Goal: Task Accomplishment & Management: Use online tool/utility

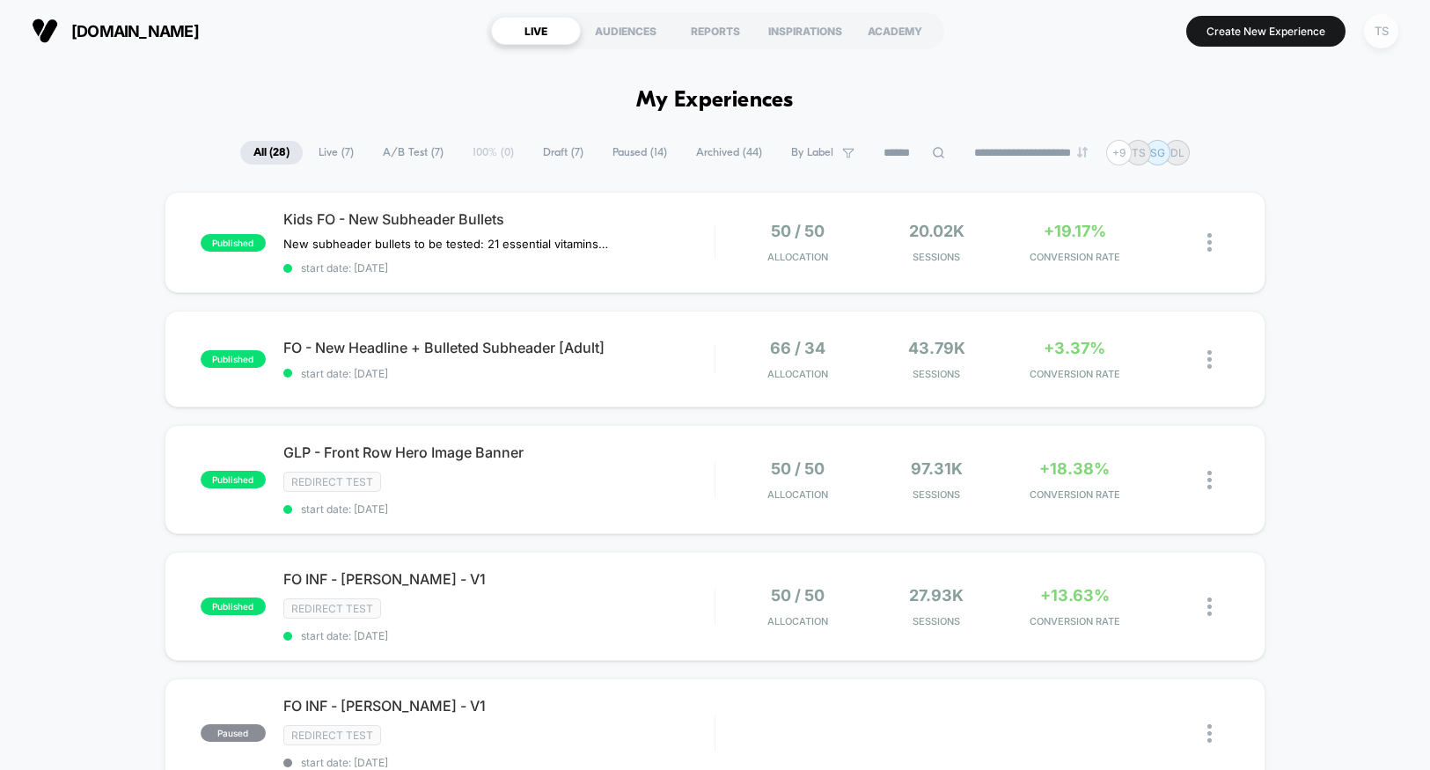
click at [1377, 27] on div "TS" at bounding box center [1381, 31] width 34 height 34
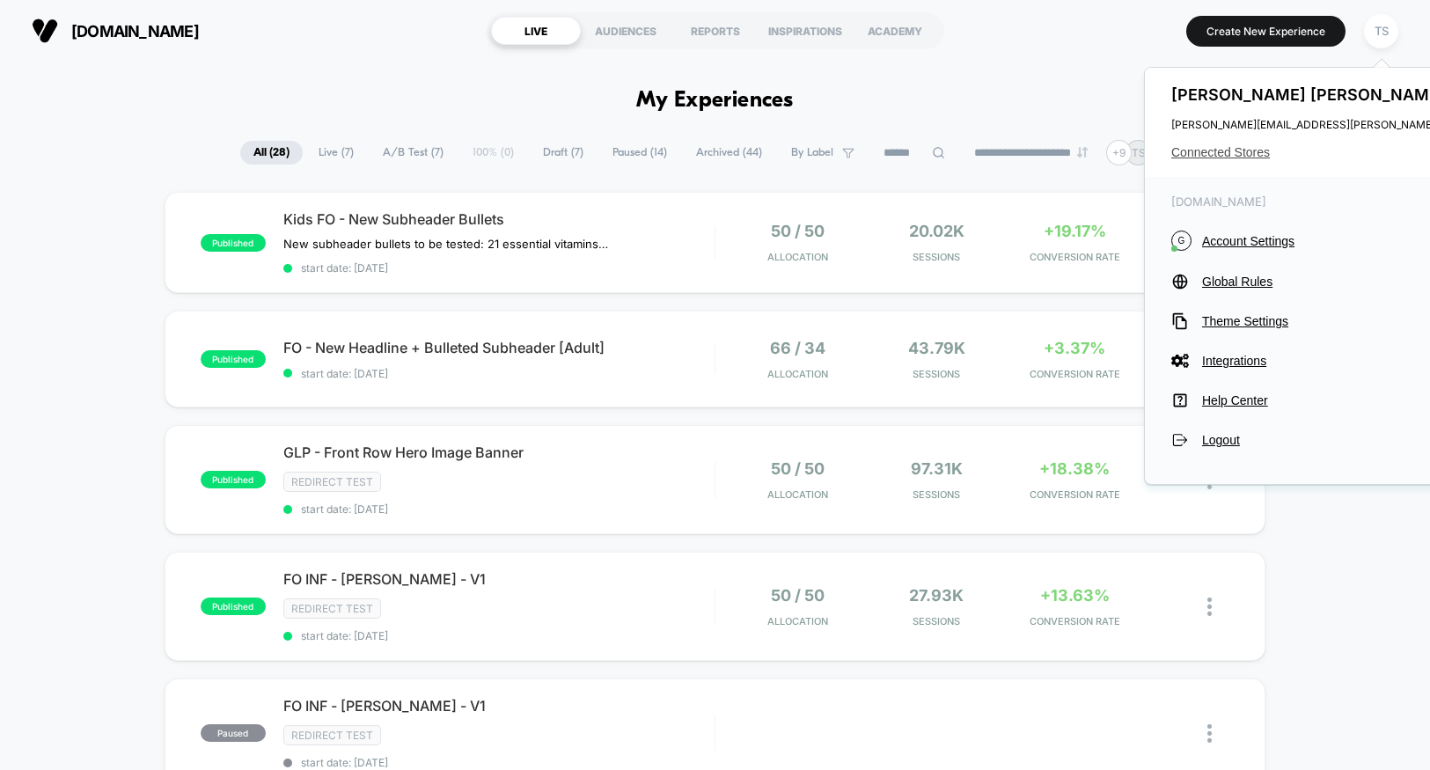
click at [1212, 156] on span "Connected Stores" at bounding box center [1345, 152] width 349 height 14
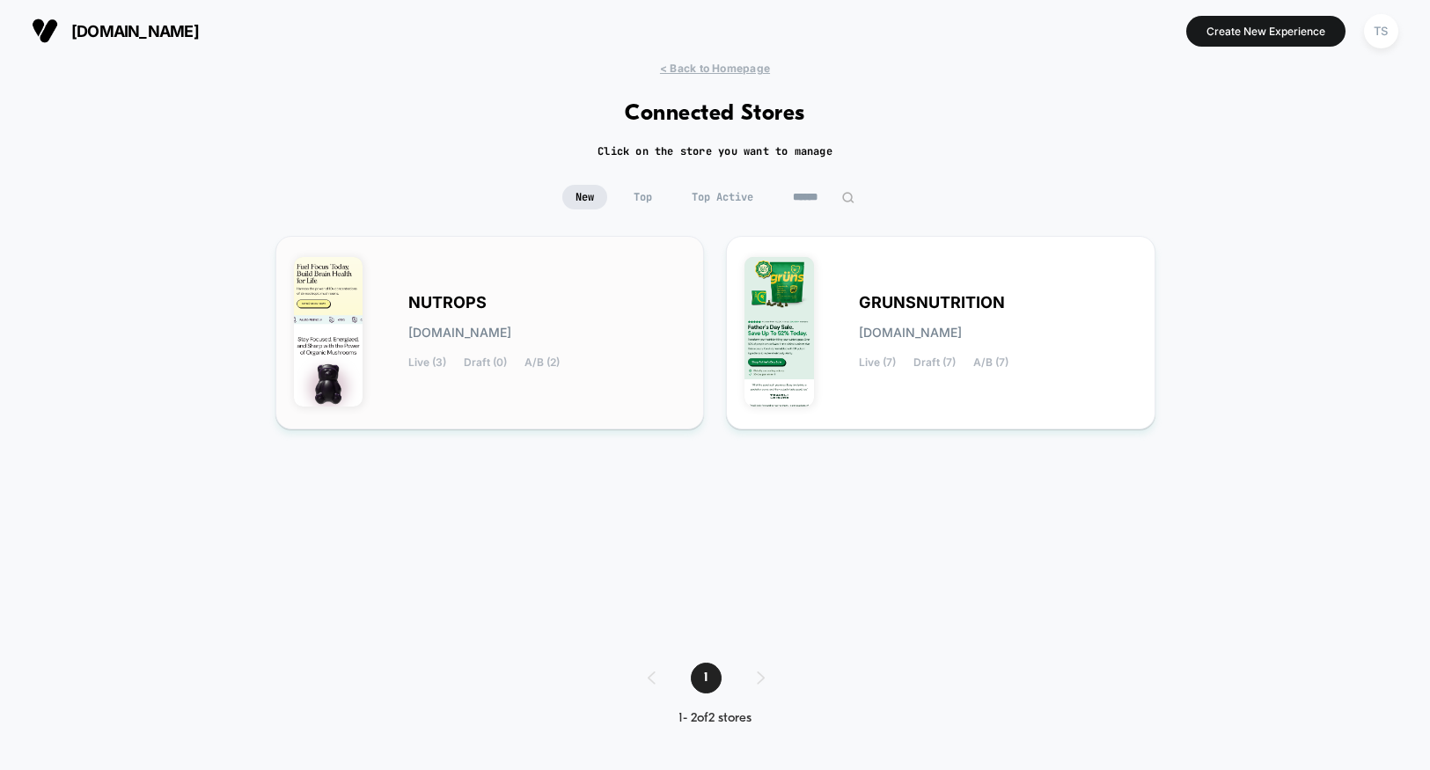
click at [479, 309] on span "NUTROPS" at bounding box center [447, 303] width 78 height 12
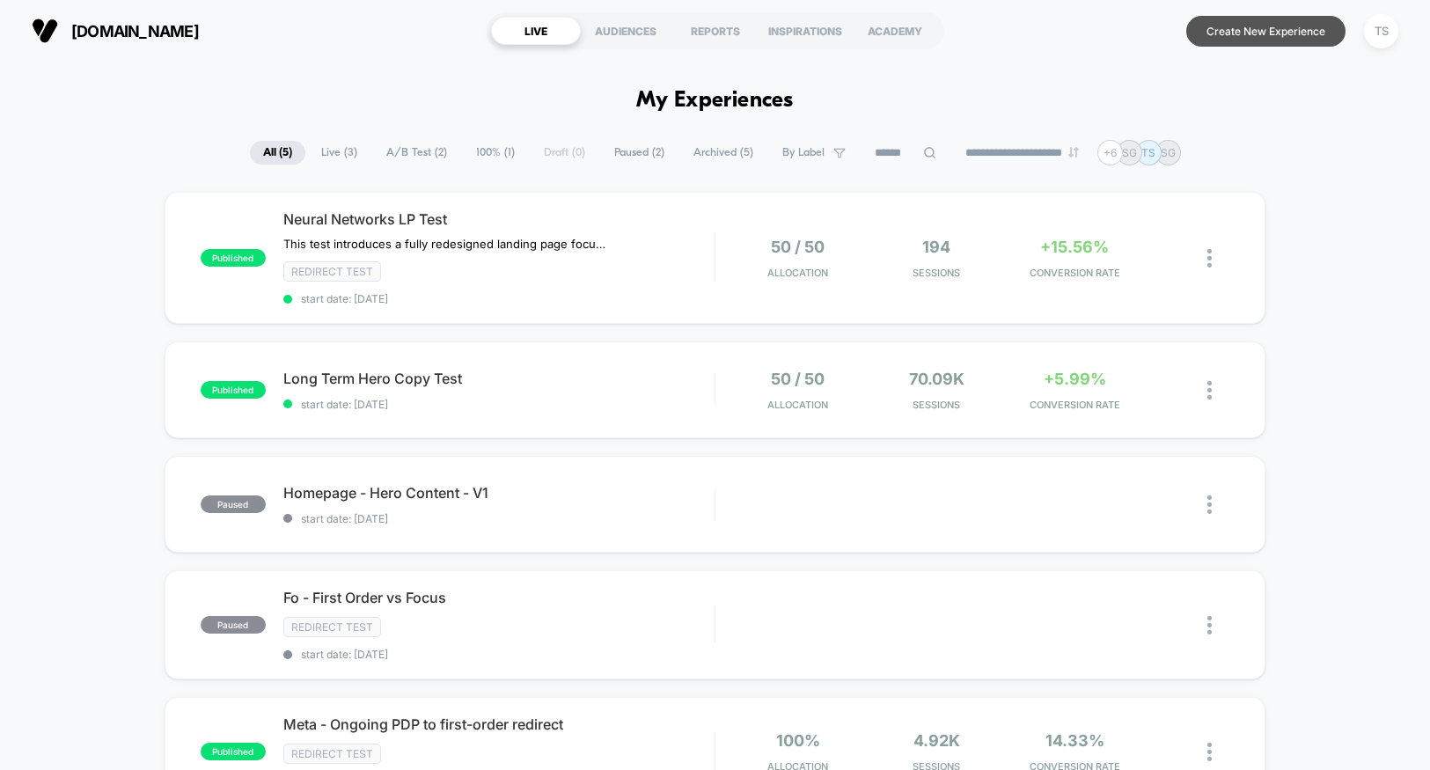
click at [1251, 38] on button "Create New Experience" at bounding box center [1265, 31] width 159 height 31
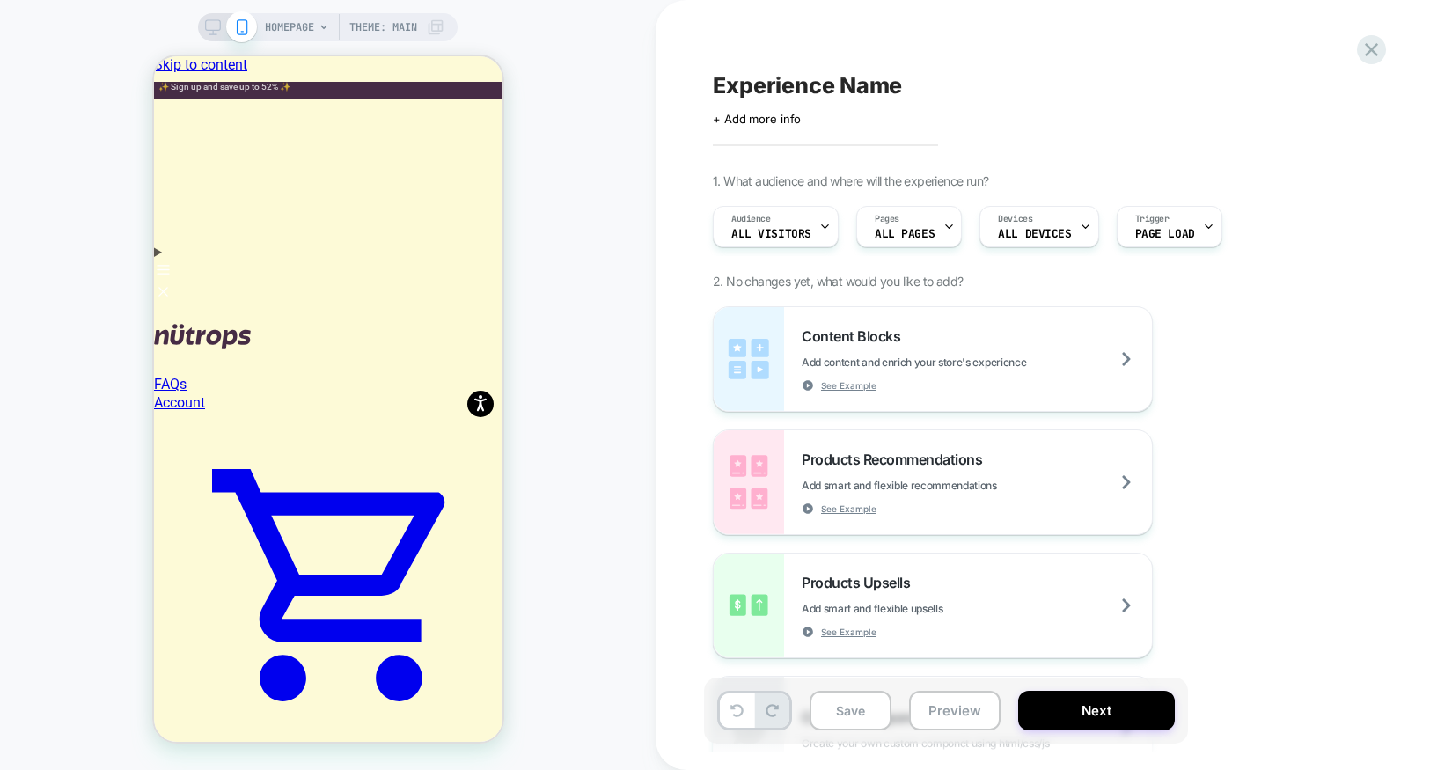
click at [316, 30] on div "HOMEPAGE Theme: MAIN" at bounding box center [355, 27] width 180 height 28
click at [311, 28] on span "HOMEPAGE" at bounding box center [289, 27] width 49 height 28
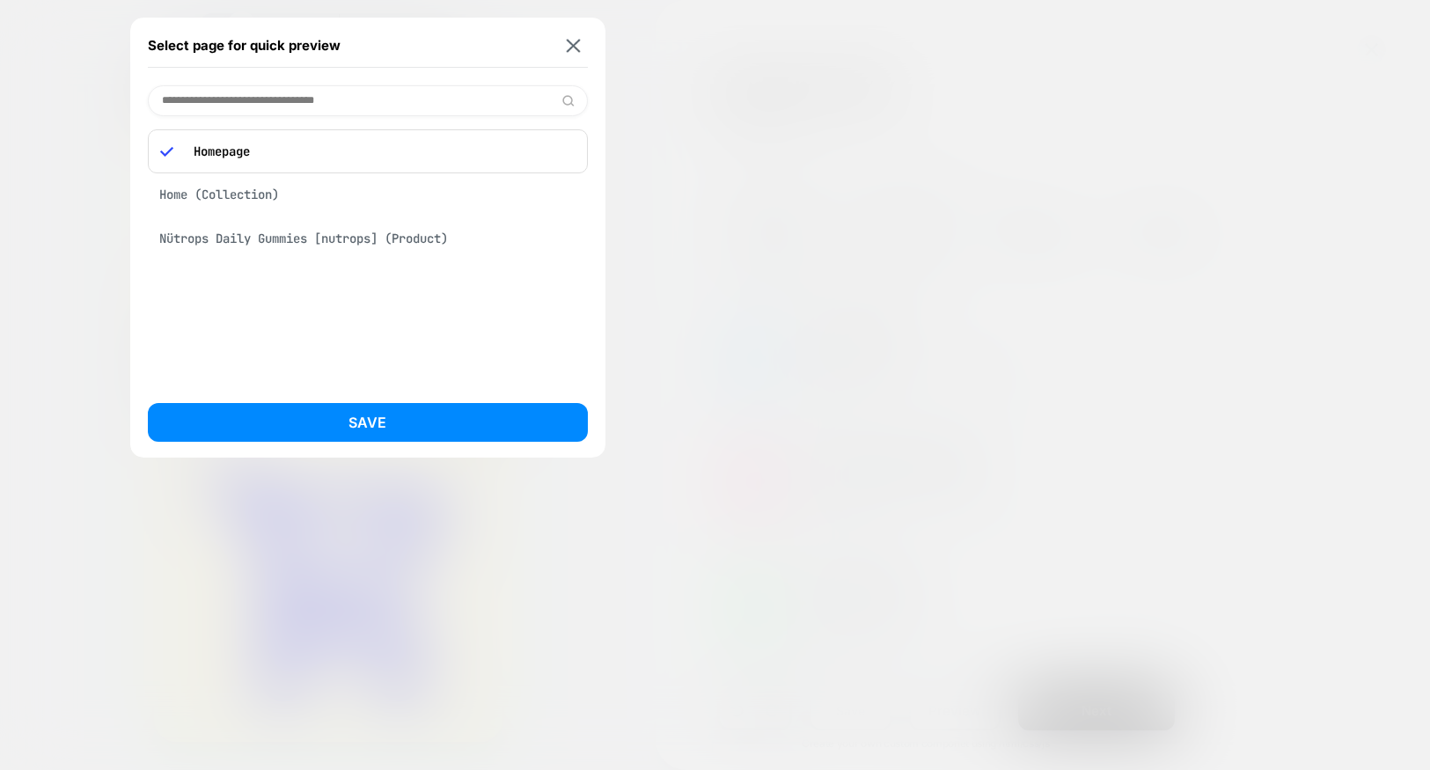
click at [285, 110] on input at bounding box center [368, 100] width 440 height 31
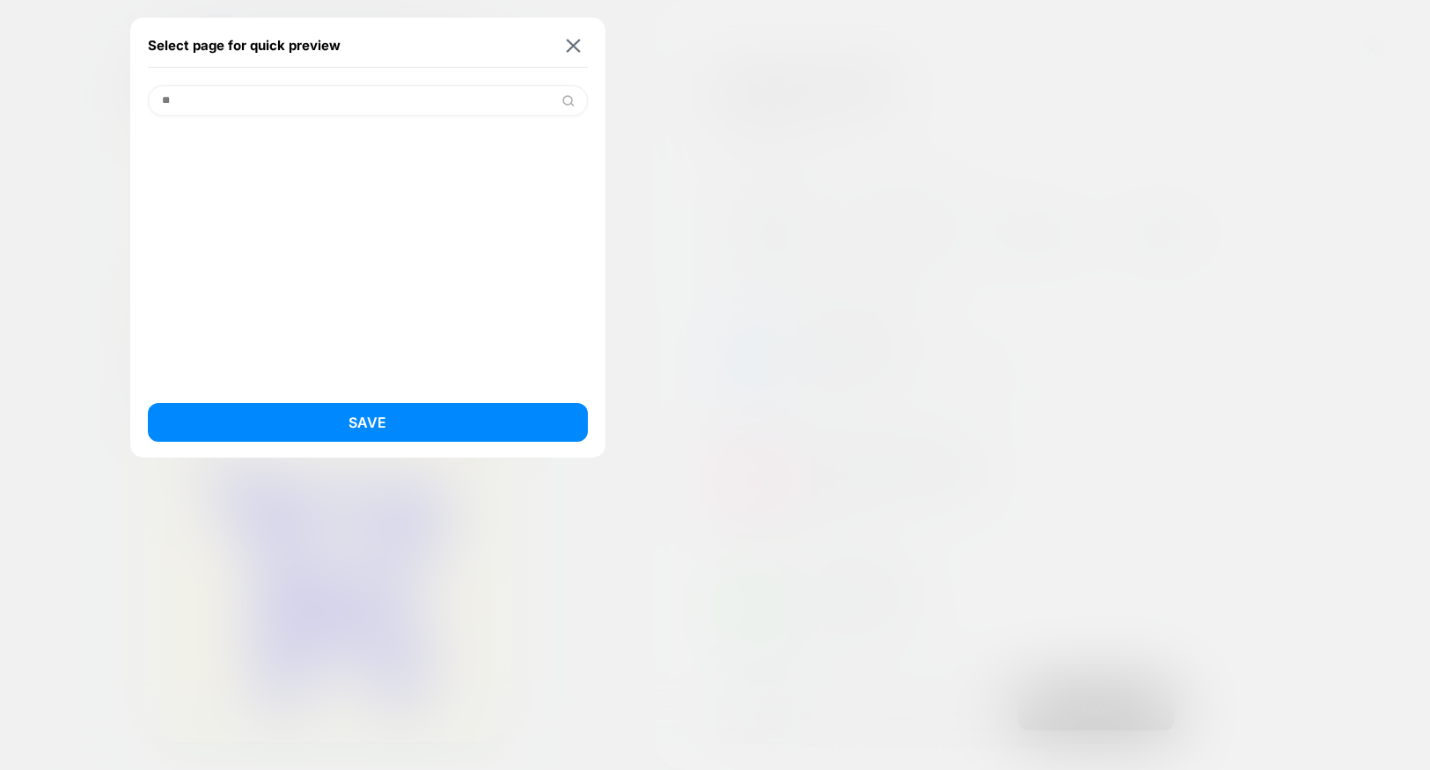
type input "*"
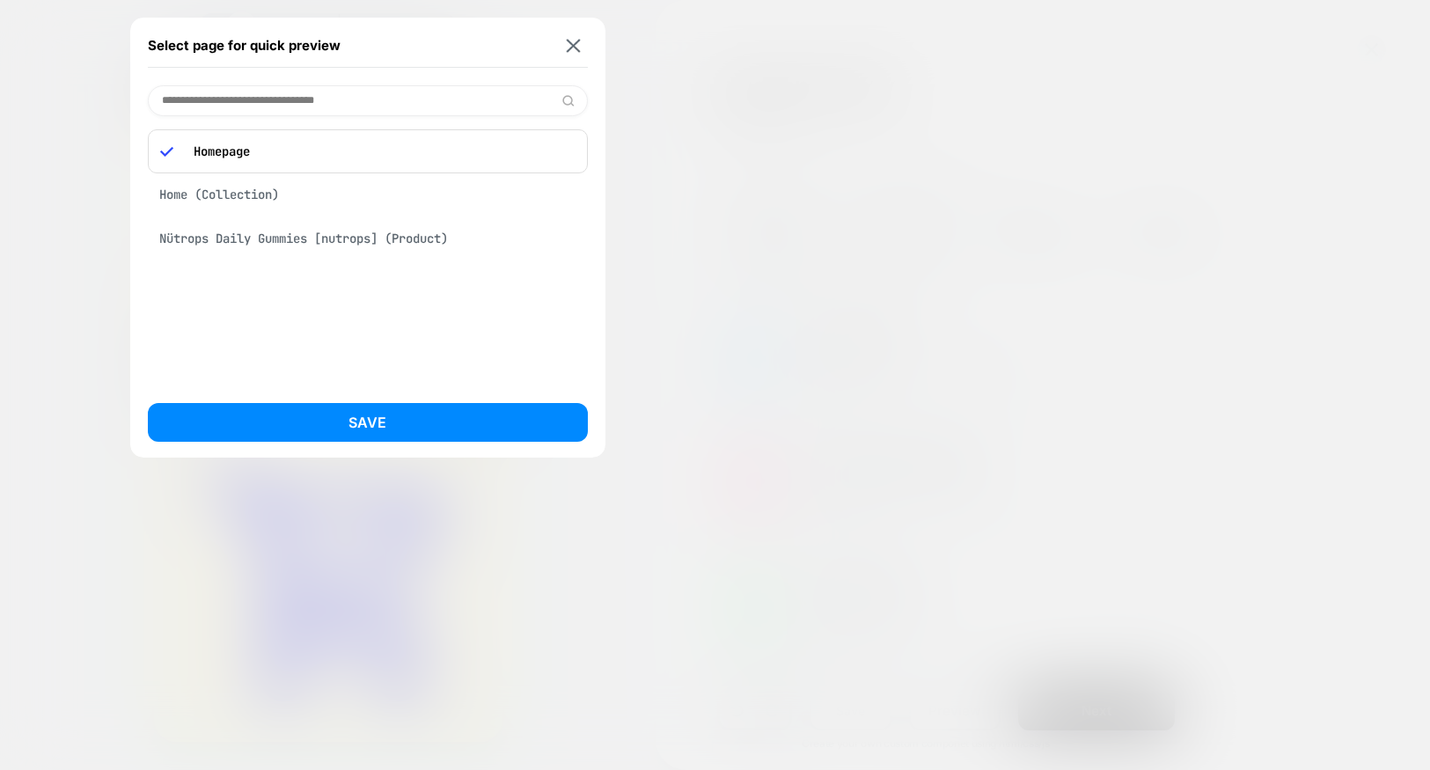
click at [327, 98] on input at bounding box center [368, 100] width 440 height 31
paste input "**********"
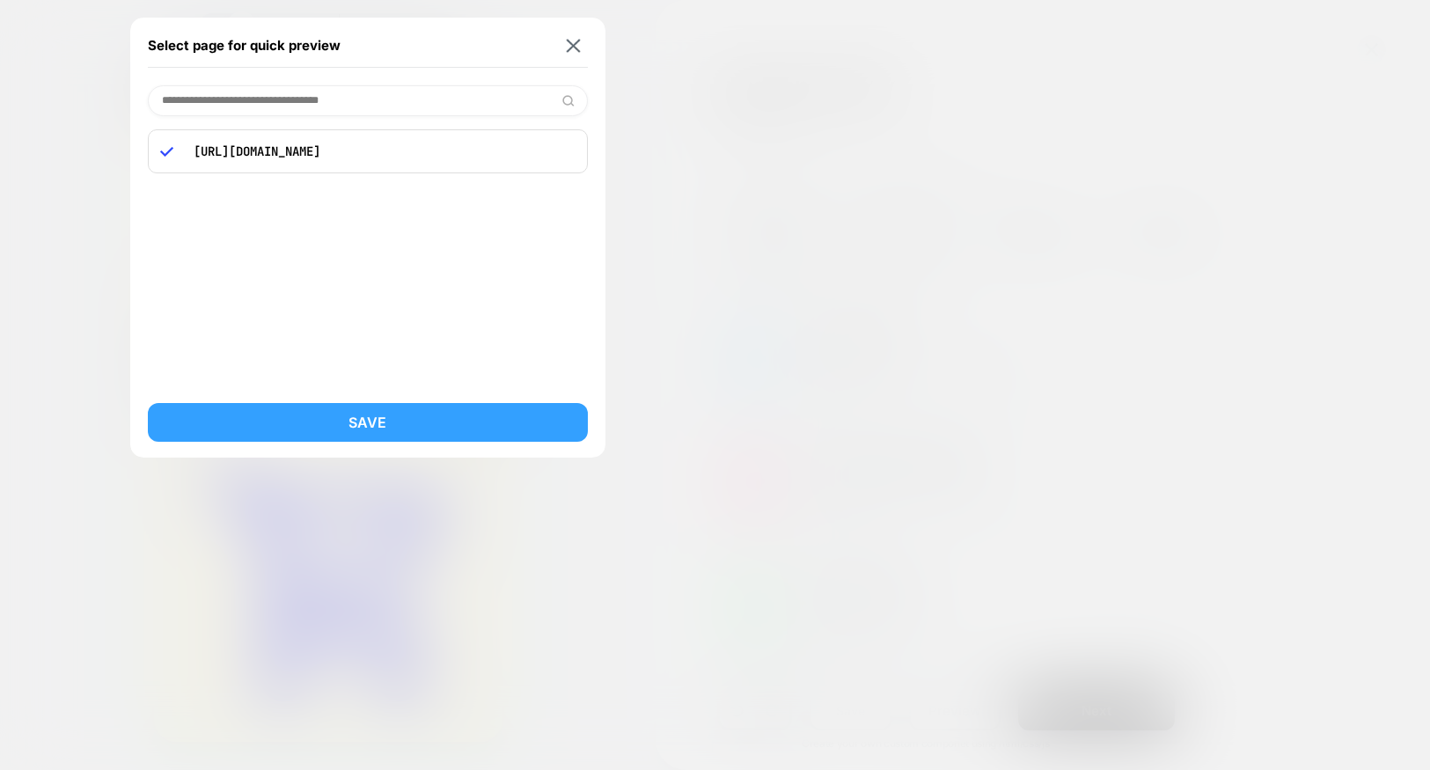
type input "**********"
click at [371, 416] on button "Save" at bounding box center [368, 422] width 440 height 39
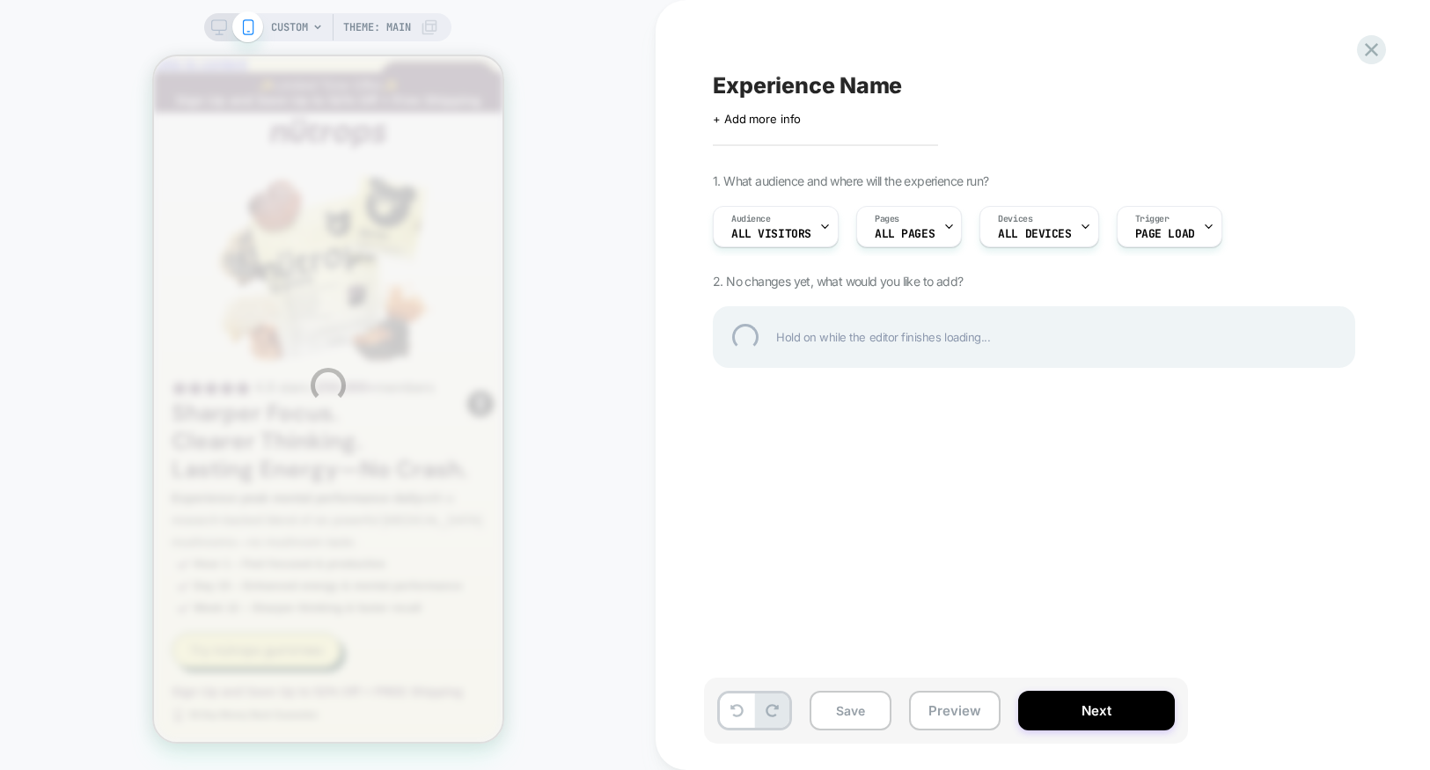
click at [314, 33] on div "CUSTOM Theme: MAIN Experience Name Click to edit experience details + Add more …" at bounding box center [715, 385] width 1430 height 770
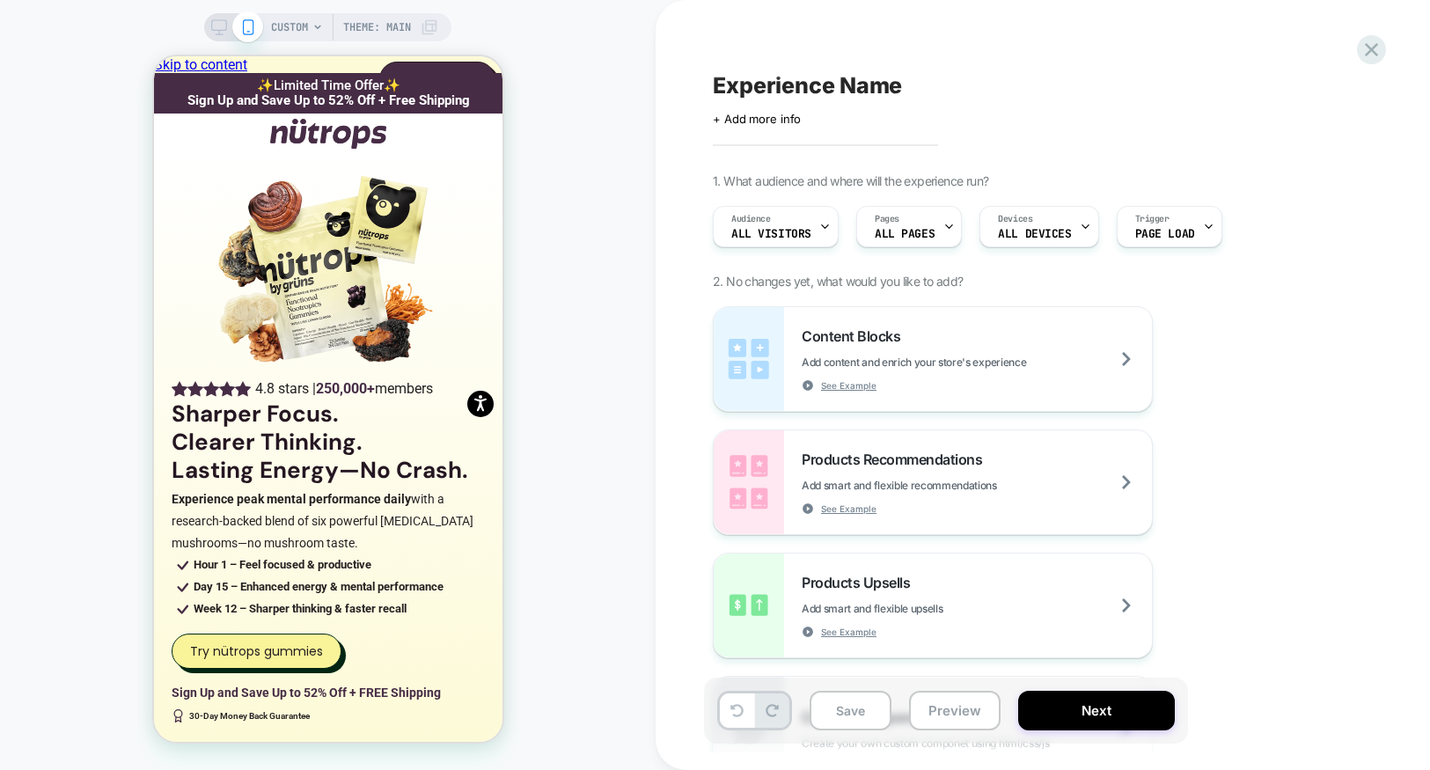
click at [310, 31] on div "CUSTOM Theme: MAIN" at bounding box center [354, 27] width 167 height 28
click at [313, 21] on div "CUSTOM Theme: MAIN" at bounding box center [354, 27] width 167 height 28
click at [320, 33] on div "CUSTOM Theme: MAIN" at bounding box center [354, 27] width 167 height 28
click at [314, 33] on div "CUSTOM Theme: MAIN" at bounding box center [354, 27] width 167 height 28
click at [1366, 52] on icon at bounding box center [1372, 50] width 24 height 24
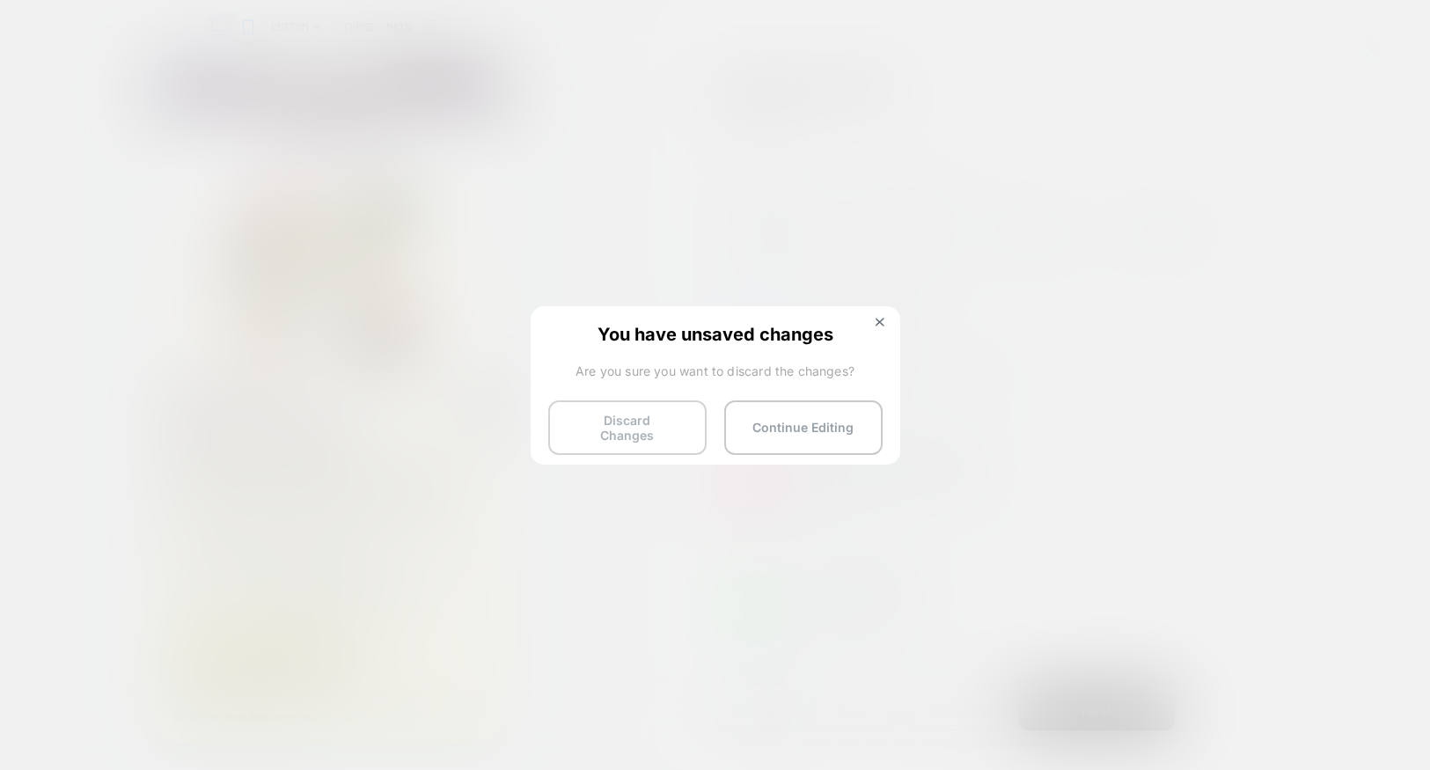
click at [649, 428] on button "Discard Changes" at bounding box center [627, 427] width 158 height 55
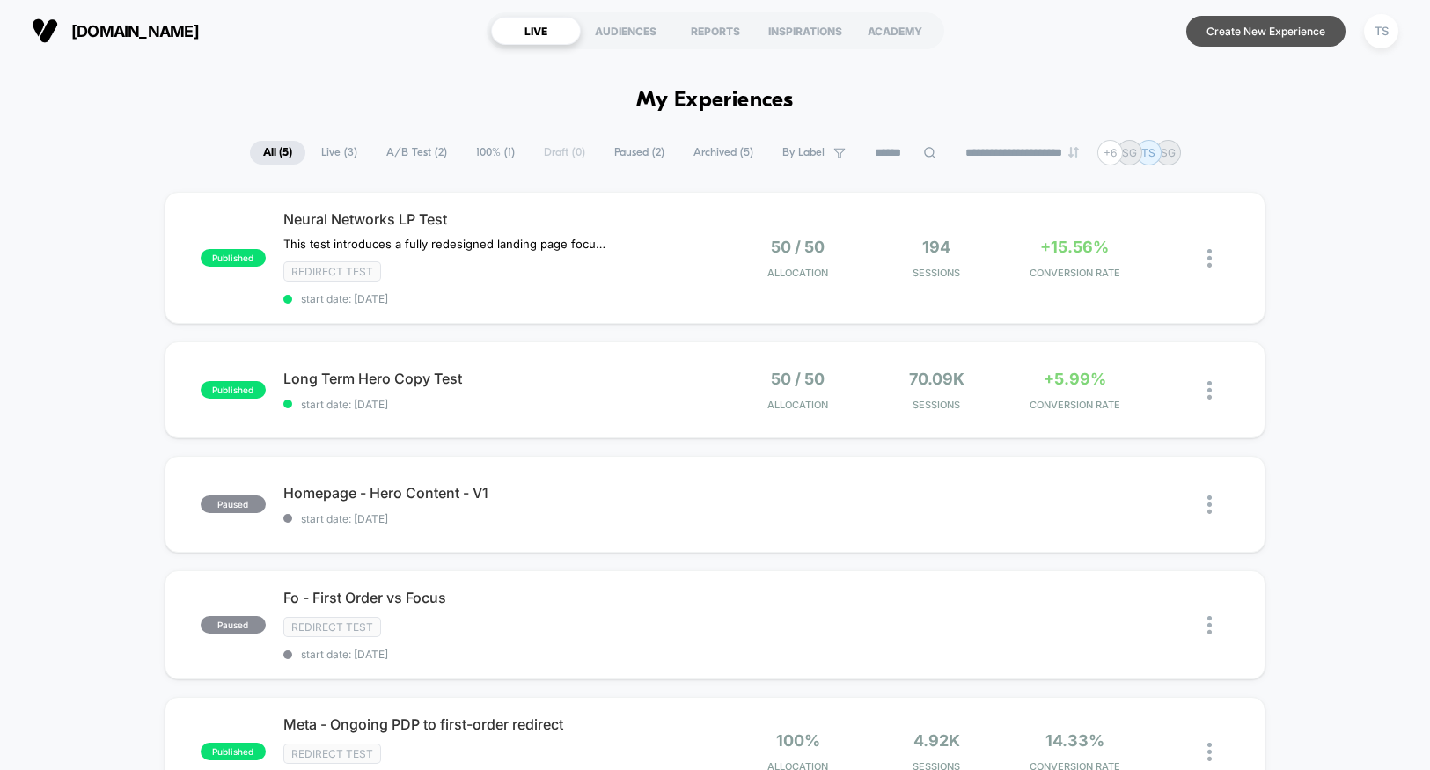
click at [1252, 38] on button "Create New Experience" at bounding box center [1265, 31] width 159 height 31
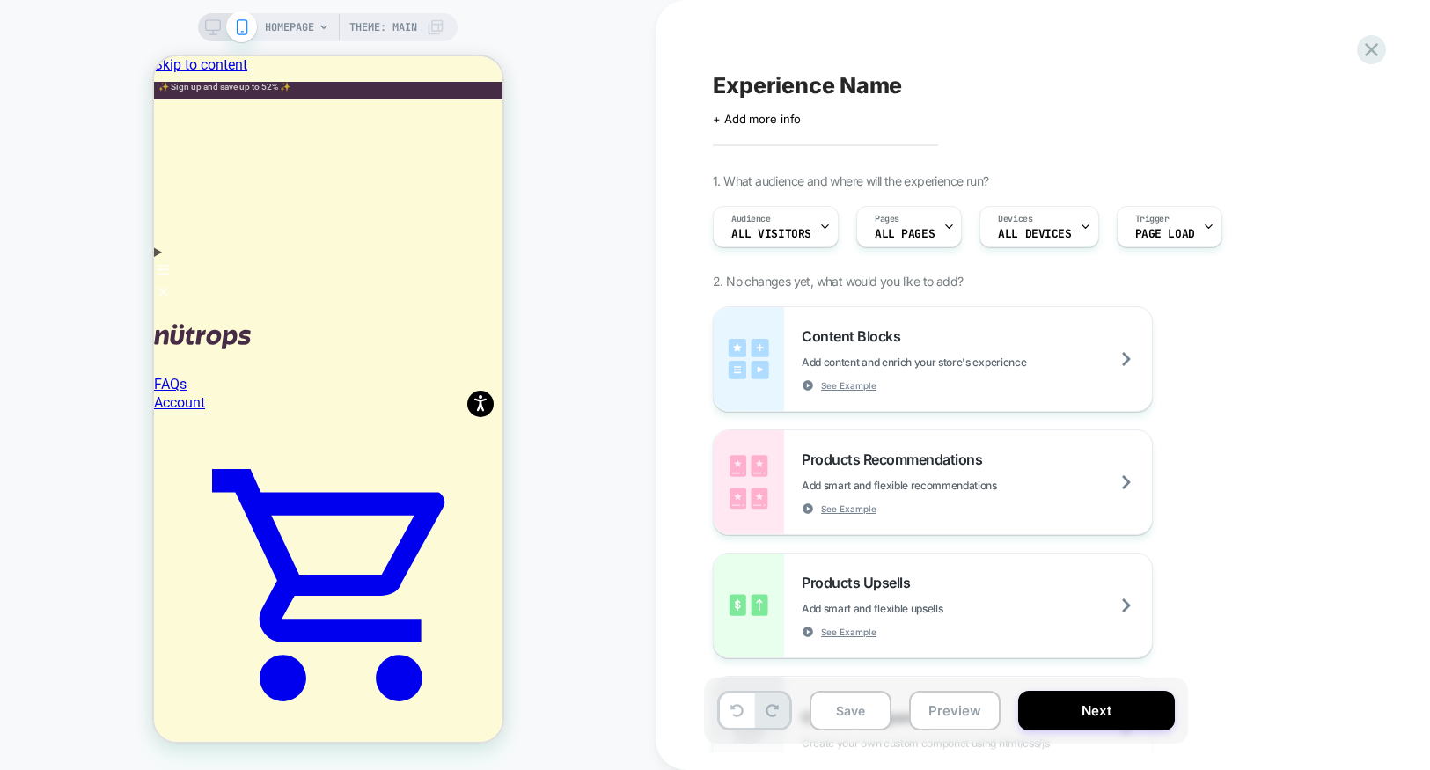
click at [303, 26] on span "HOMEPAGE" at bounding box center [289, 27] width 49 height 28
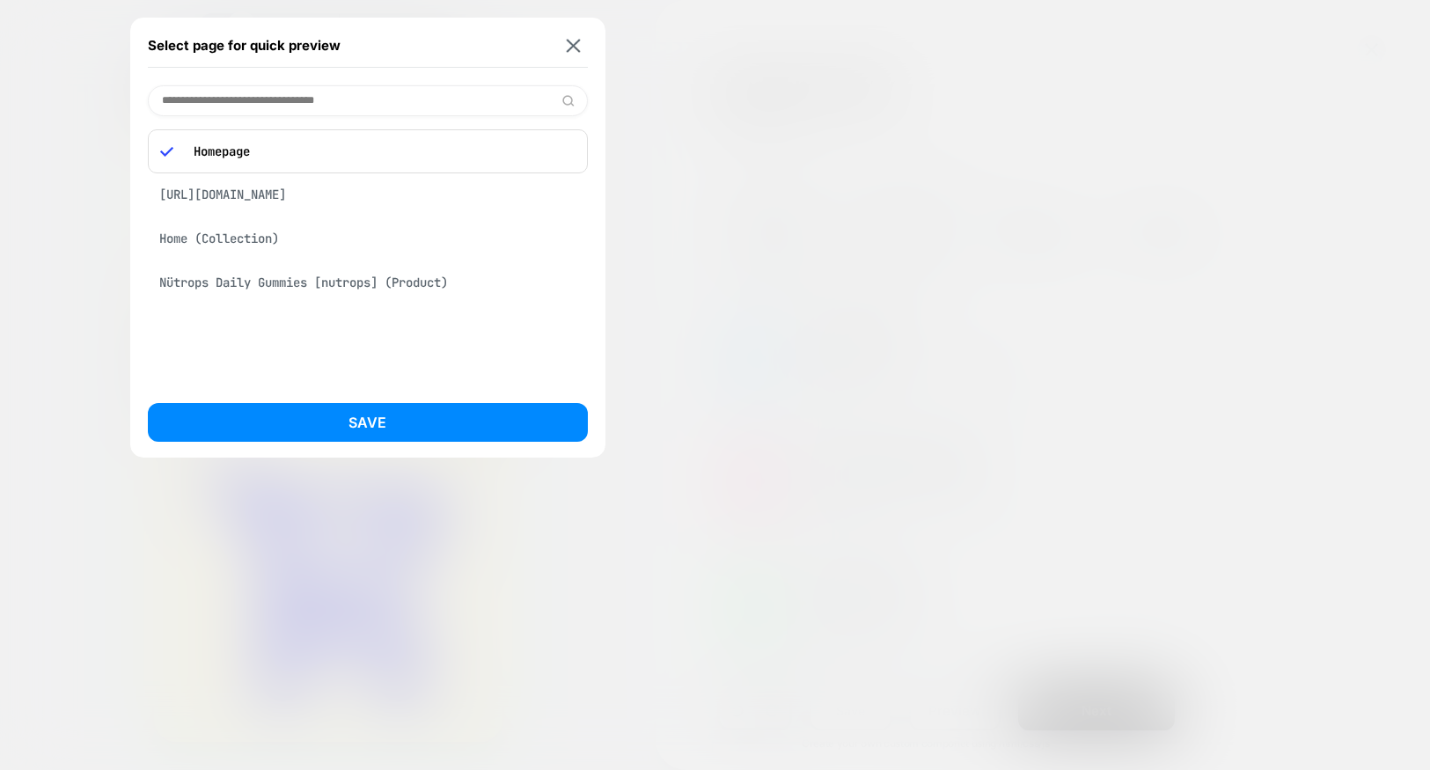
click at [253, 159] on p "Homepage" at bounding box center [380, 151] width 391 height 16
click at [305, 98] on input at bounding box center [368, 100] width 440 height 31
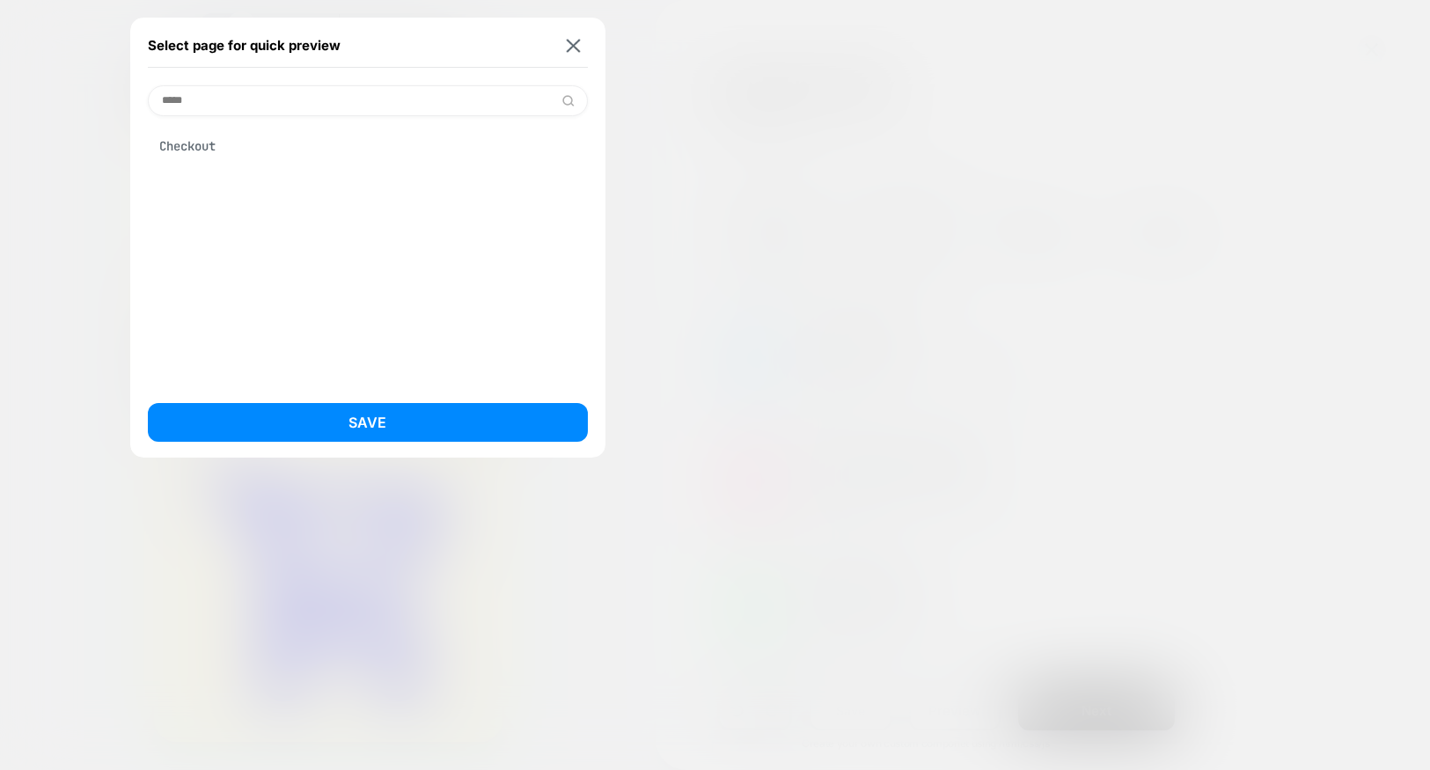
type input "*****"
click at [294, 147] on div "Checkout" at bounding box center [368, 145] width 440 height 33
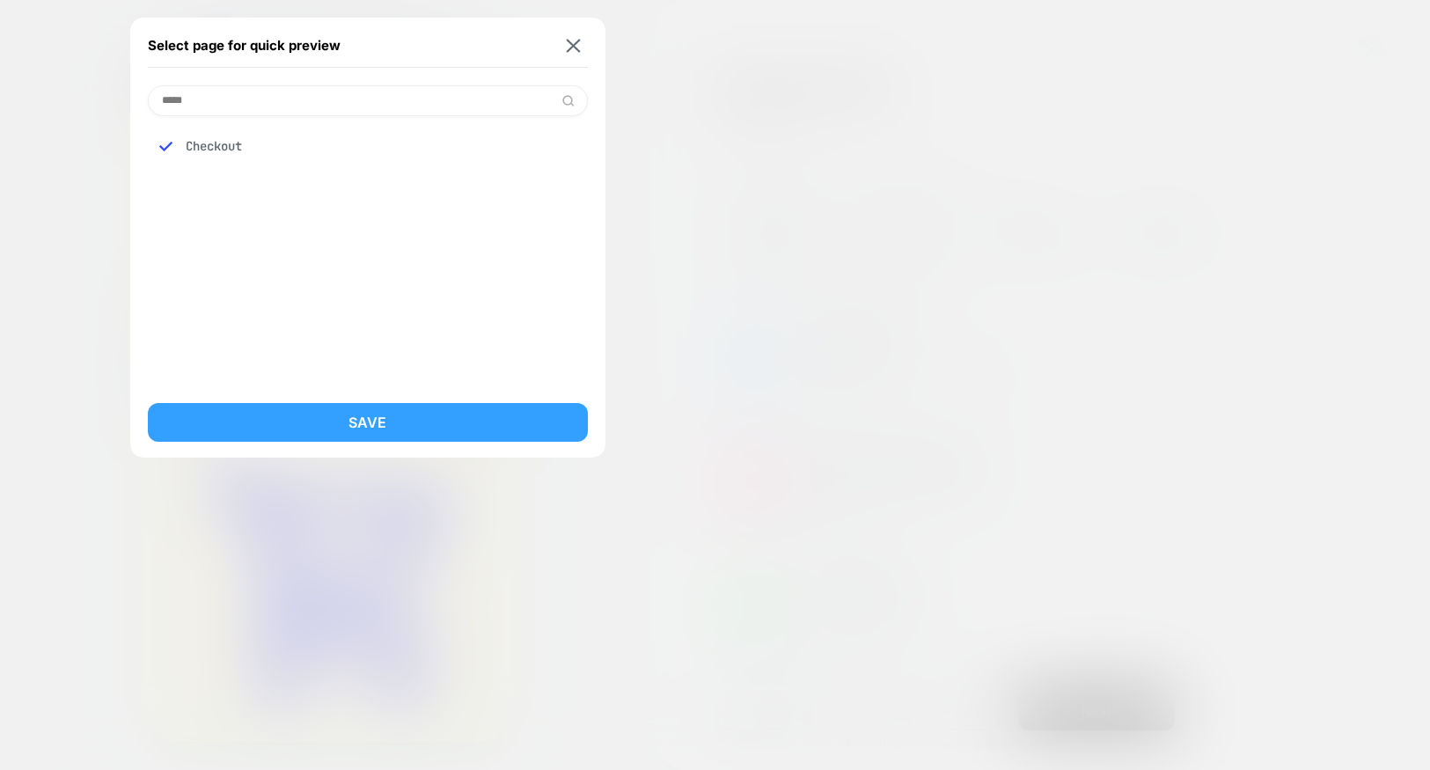
click at [359, 422] on button "Save" at bounding box center [368, 422] width 440 height 39
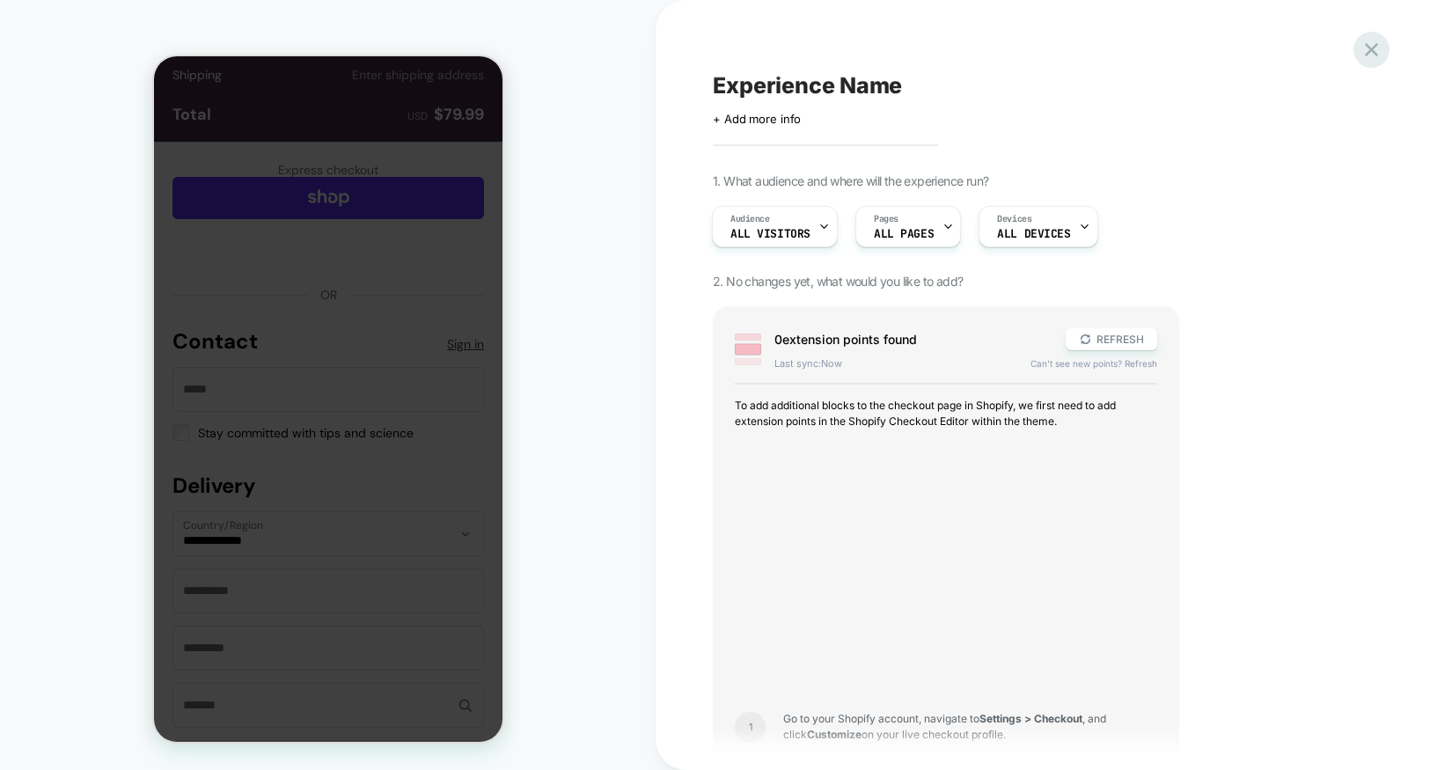
click at [1367, 48] on icon at bounding box center [1372, 50] width 24 height 24
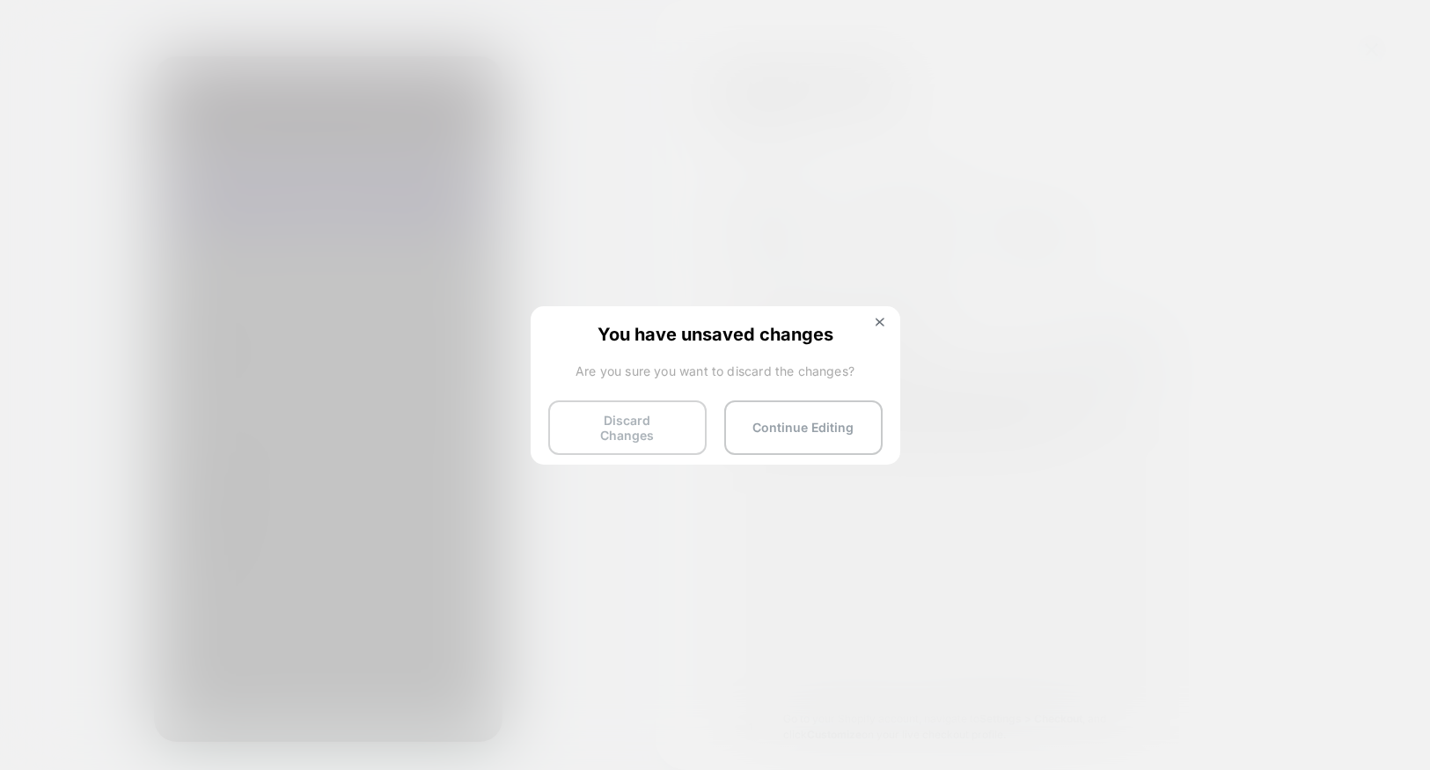
click at [626, 428] on button "Discard Changes" at bounding box center [627, 427] width 158 height 55
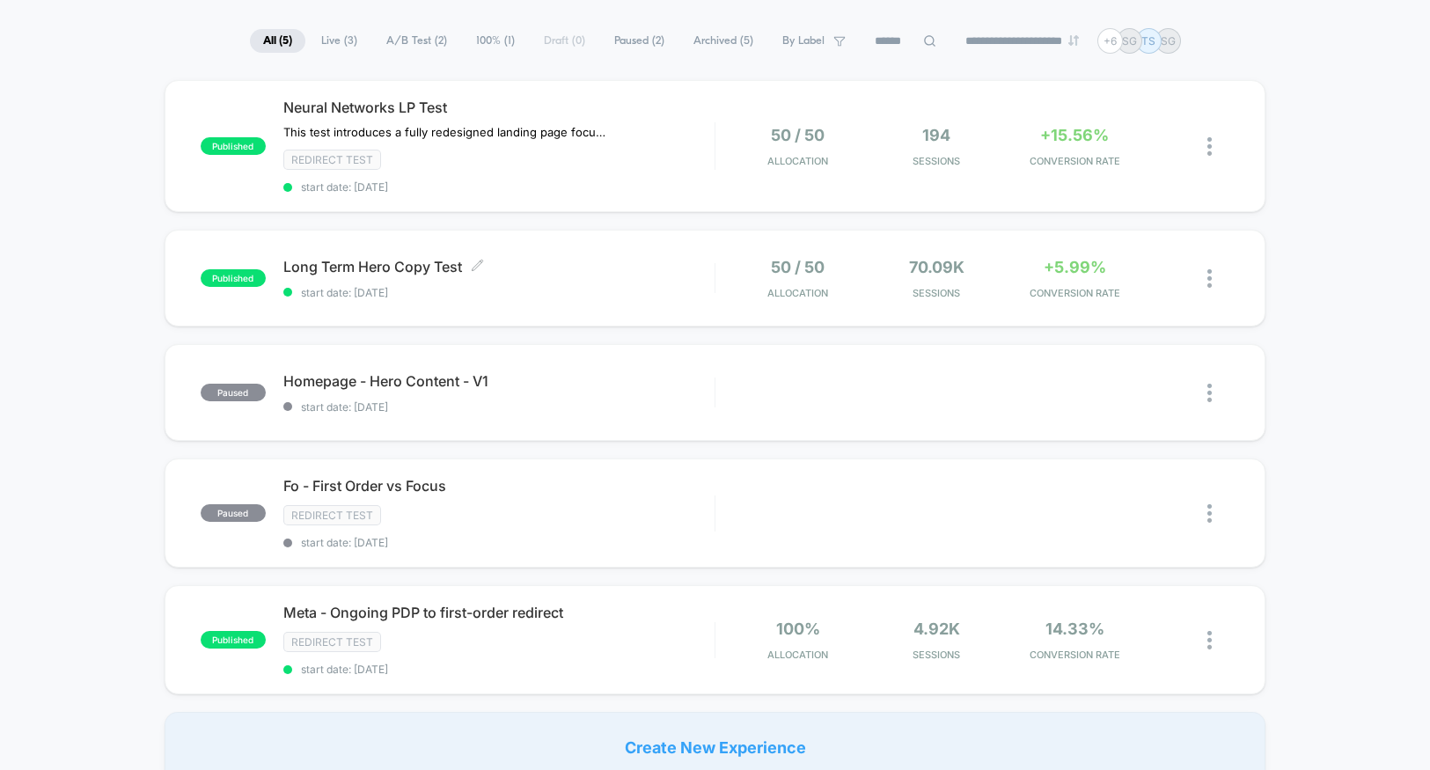
scroll to position [89, 0]
